Goal: Contribute content: Contribute content

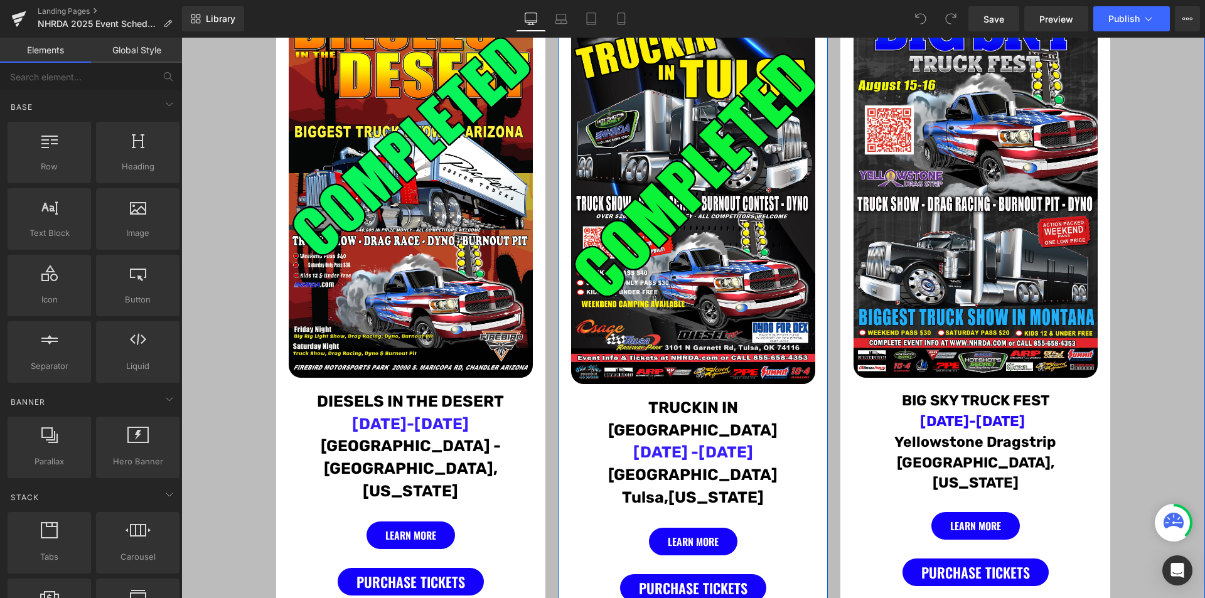
scroll to position [377, 0]
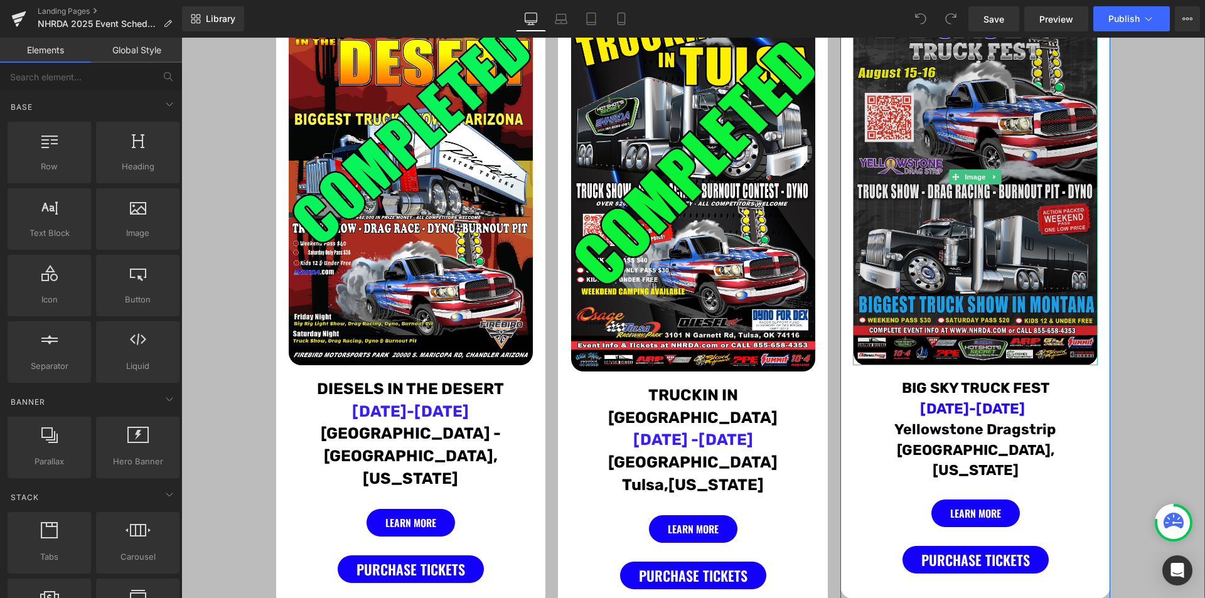
click at [940, 274] on img at bounding box center [976, 177] width 245 height 377
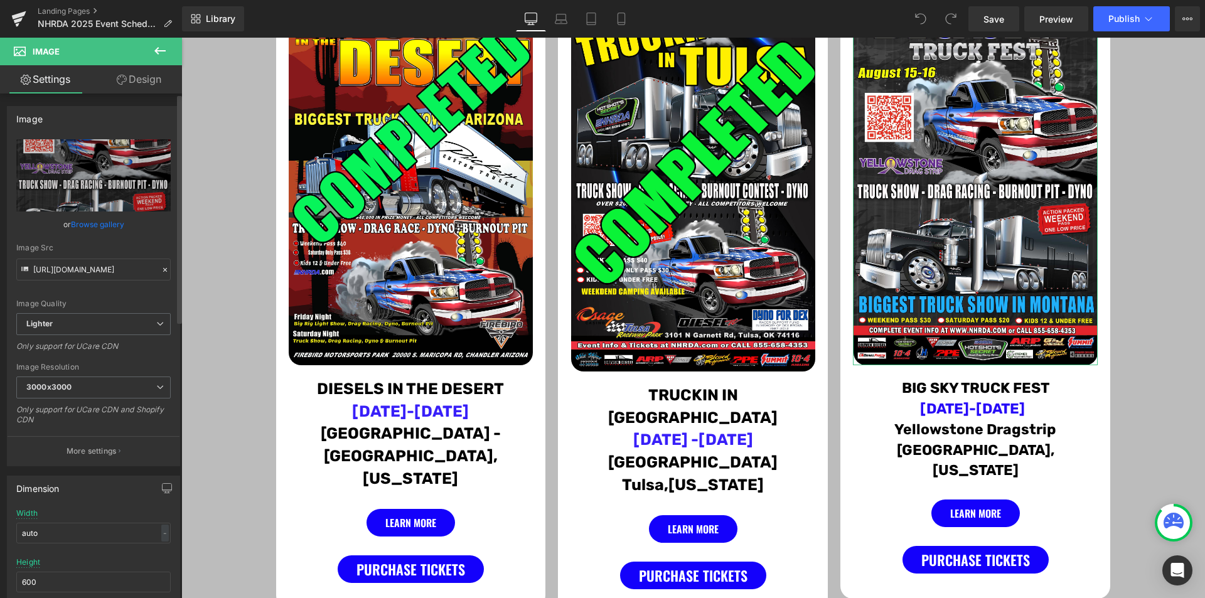
click at [101, 223] on link "Browse gallery" at bounding box center [97, 224] width 53 height 22
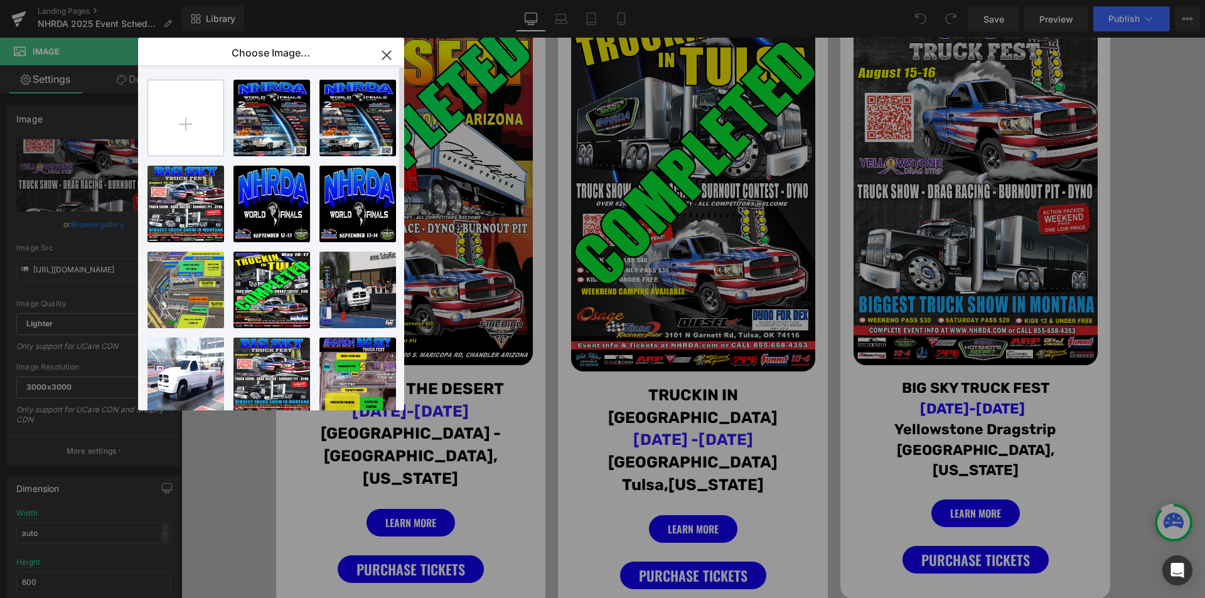
click at [186, 124] on input "file" at bounding box center [185, 117] width 75 height 75
type input "C:\fakepath\BIG-SKY--POSTER--COMPLETED.jpg"
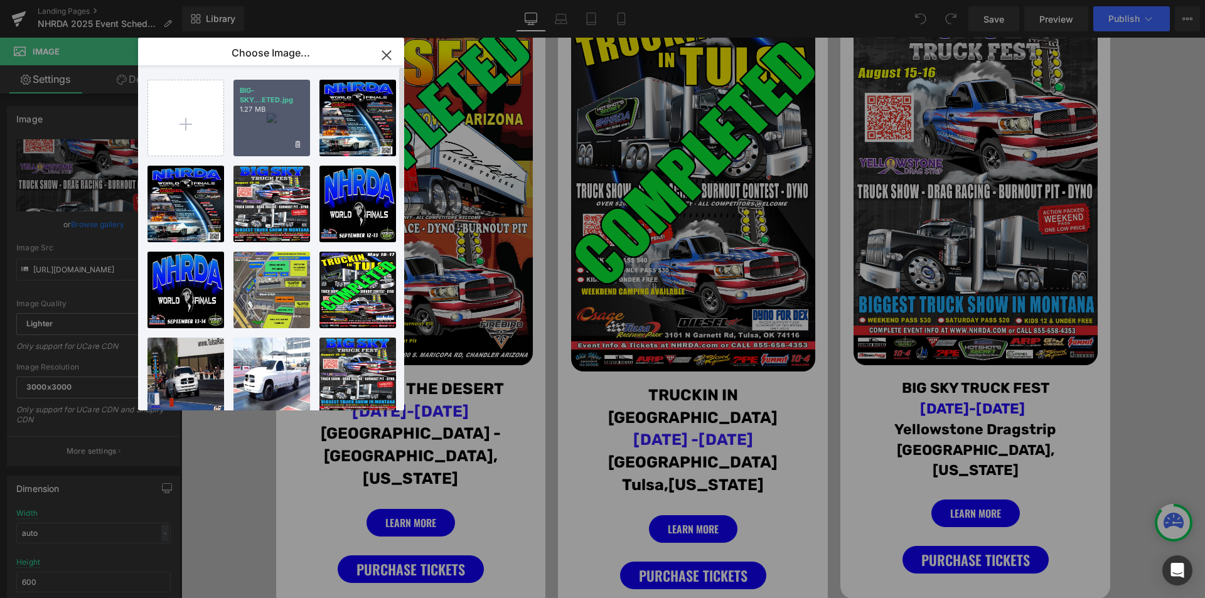
click at [262, 128] on div "BIG-SKY...ETED.jpg 1.27 MB" at bounding box center [271, 118] width 77 height 77
type input "https://ucarecdn.com/fcf53531-605b-47c9-a59f-b9dbdb6ddc58/-/format/auto/-/previ…"
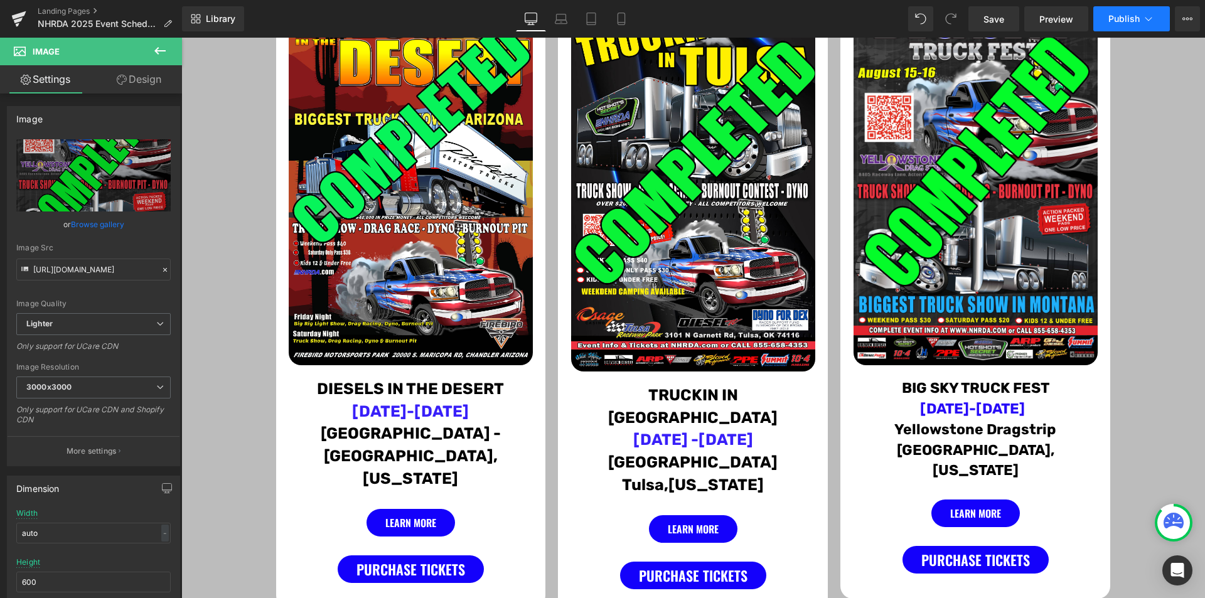
click at [1140, 16] on button "Publish" at bounding box center [1131, 18] width 77 height 25
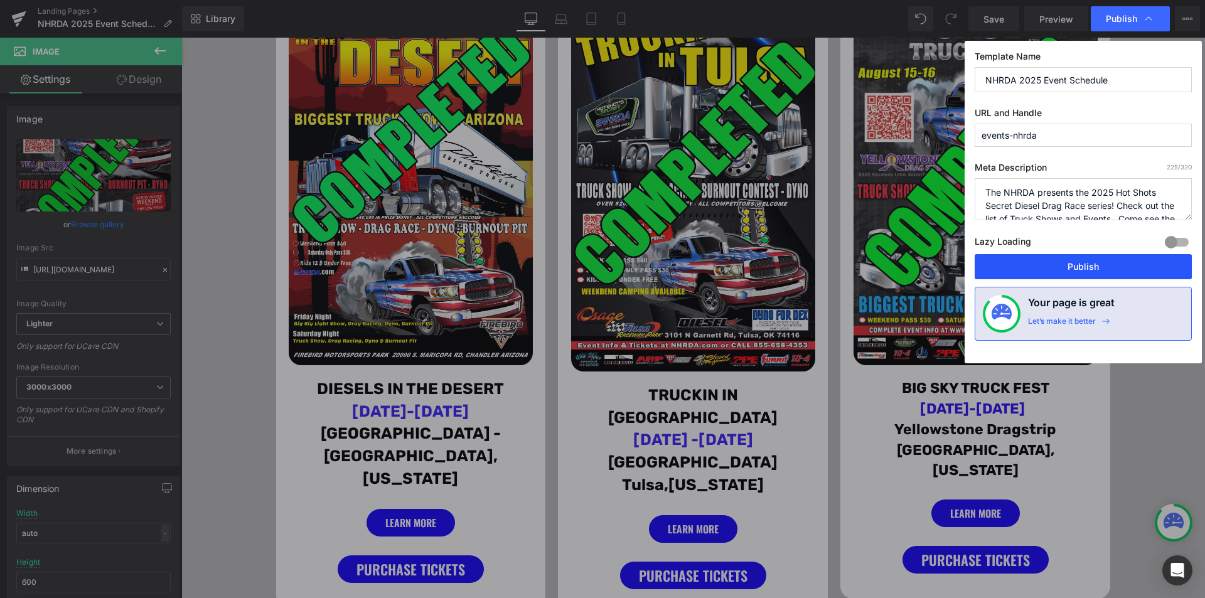
click at [1107, 257] on button "Publish" at bounding box center [1083, 266] width 217 height 25
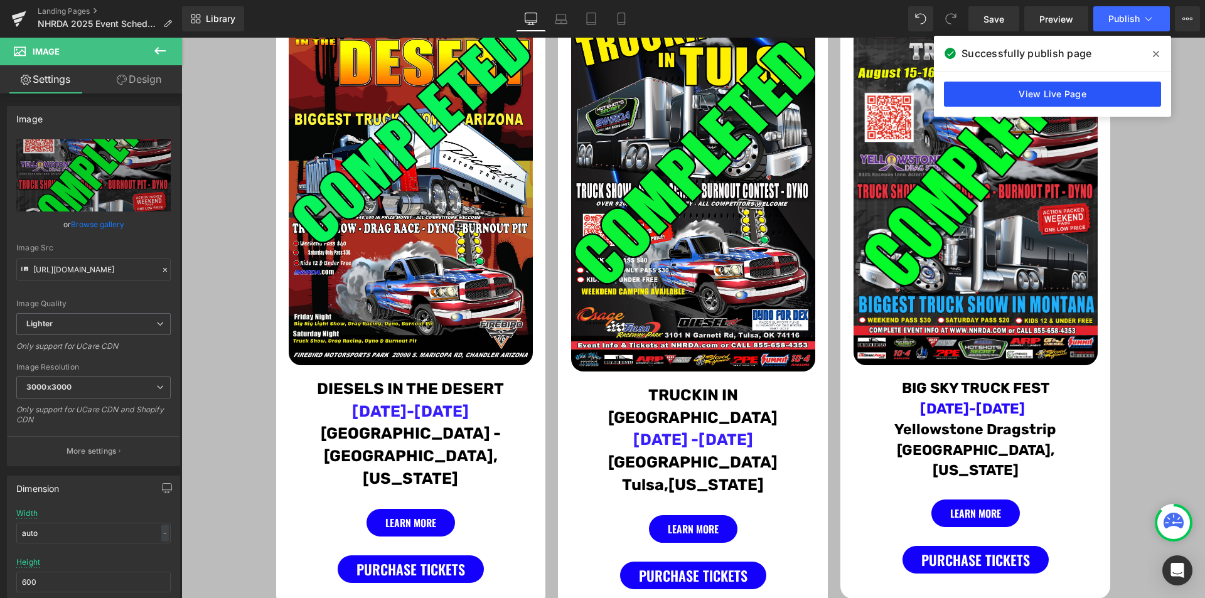
click at [1039, 92] on link "View Live Page" at bounding box center [1052, 94] width 217 height 25
